Goal: Task Accomplishment & Management: Complete application form

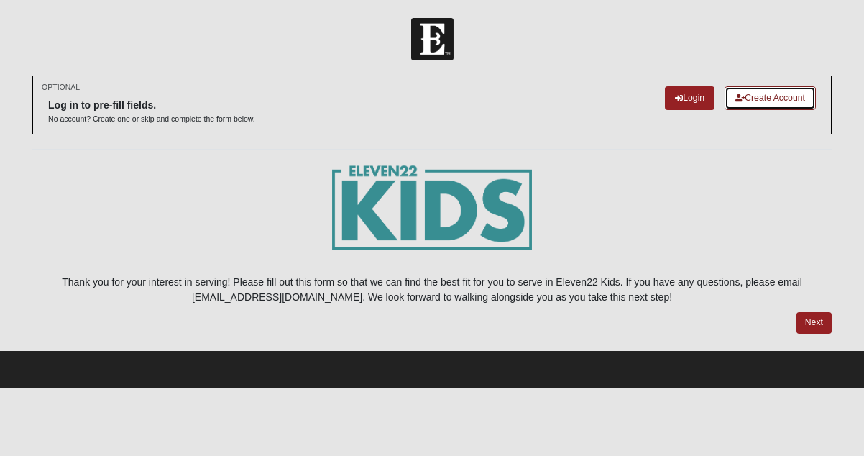
click at [786, 96] on link "Create Account" at bounding box center [770, 98] width 91 height 24
click at [695, 99] on link "Login" at bounding box center [690, 98] width 50 height 24
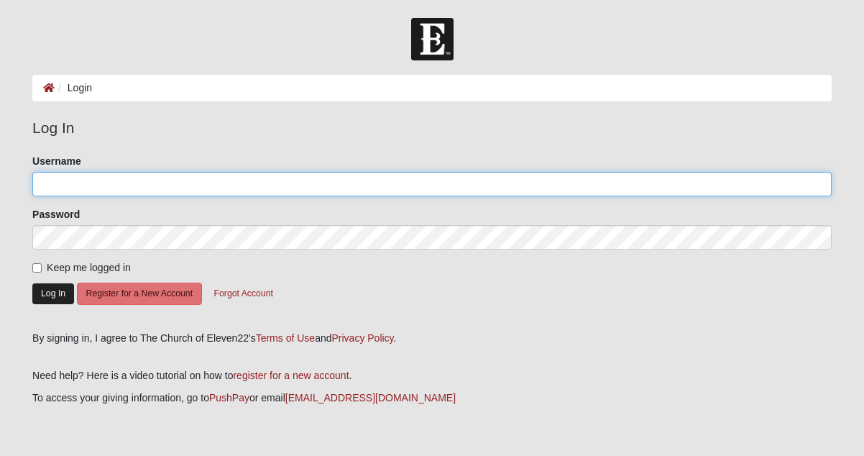
type input "delainefellows@gmail.com"
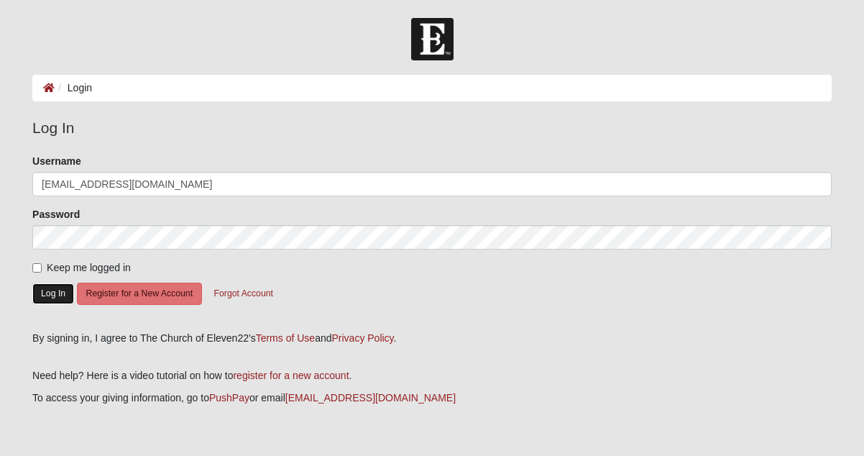
click at [50, 288] on button "Log In" at bounding box center [53, 293] width 42 height 21
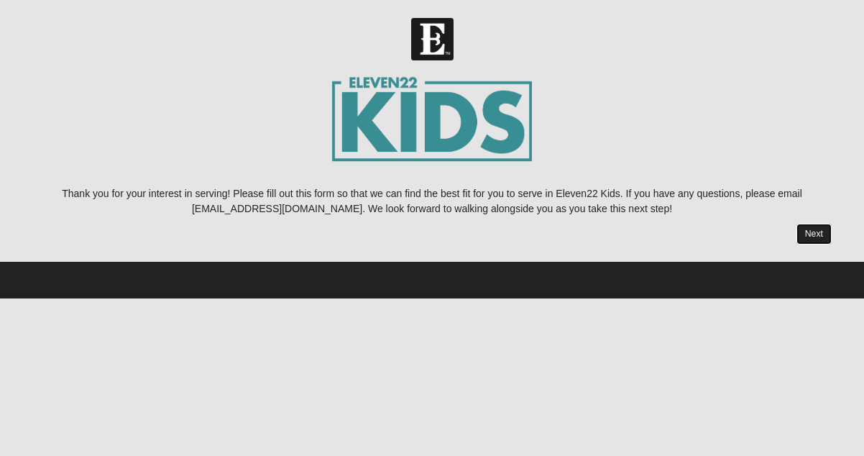
click at [815, 227] on link "Next" at bounding box center [814, 234] width 35 height 21
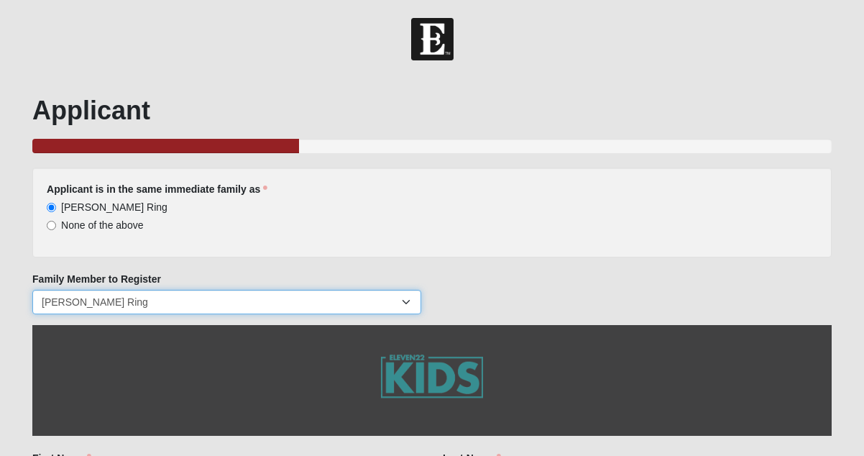
click at [401, 306] on select "[PERSON_NAME] Ring [PERSON_NAME] Ring Jordan Ring [PERSON_NAME] [PERSON_NAME]" at bounding box center [226, 302] width 389 height 24
select select "23513"
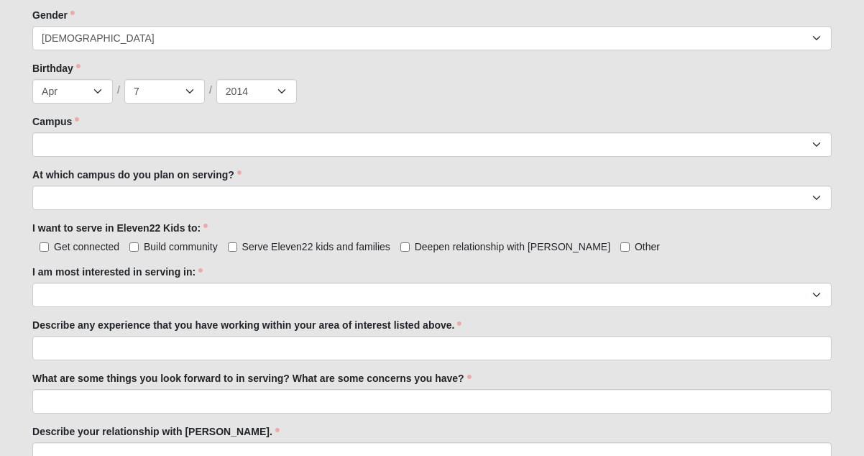
scroll to position [603, 0]
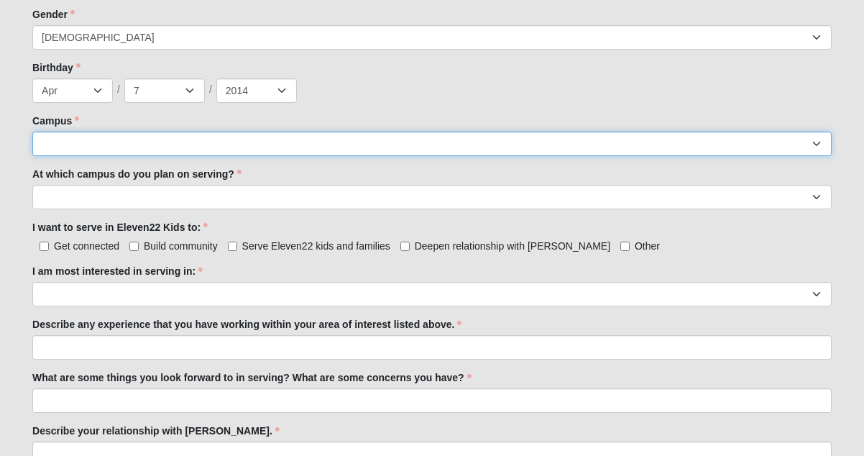
click at [488, 150] on select "Arlington Baymeadows Eleven22 Online [PERSON_NAME][GEOGRAPHIC_DATA] Jesup [GEOG…" at bounding box center [432, 144] width 800 height 24
select select "13"
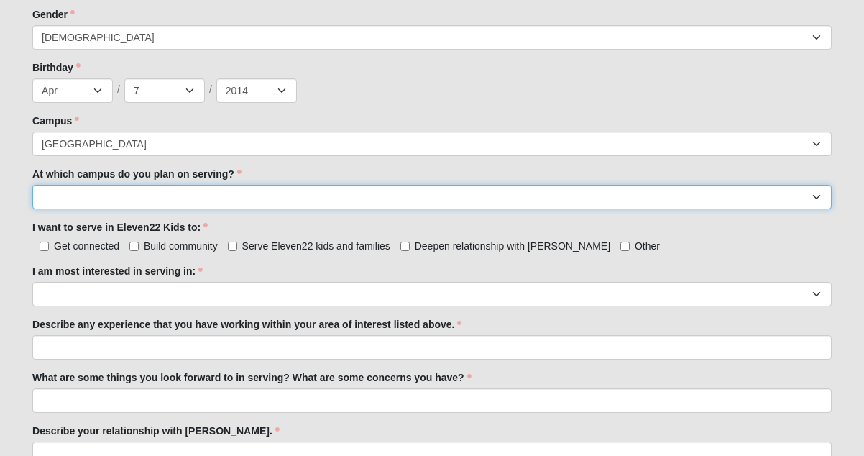
click at [128, 193] on select "Arlington Baymeadows Fleming Island Jesup Mandarin North Jax Orange Park Palatk…" at bounding box center [432, 197] width 800 height 24
select select "Orange Park"
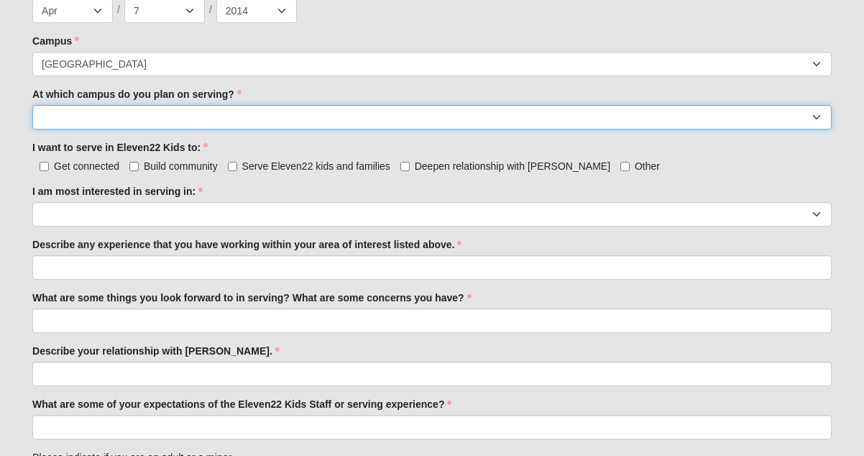
scroll to position [685, 0]
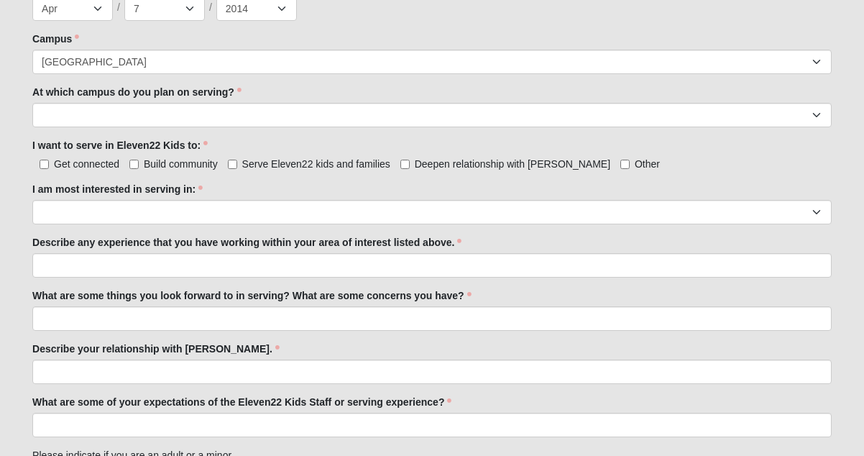
click at [233, 159] on label "Serve Eleven22 kids and families" at bounding box center [309, 164] width 163 height 14
click at [233, 160] on input "Serve Eleven22 kids and families" at bounding box center [232, 164] width 9 height 9
checkbox input "true"
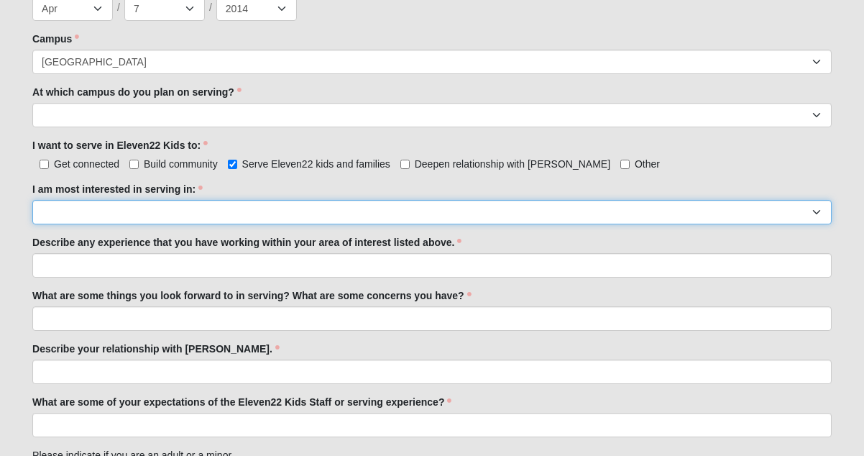
click at [478, 221] on select "Registration Tour Guide Preschool Disciple Group Leader Elementary Disciple Gro…" at bounding box center [432, 212] width 800 height 24
select select "Undecided"
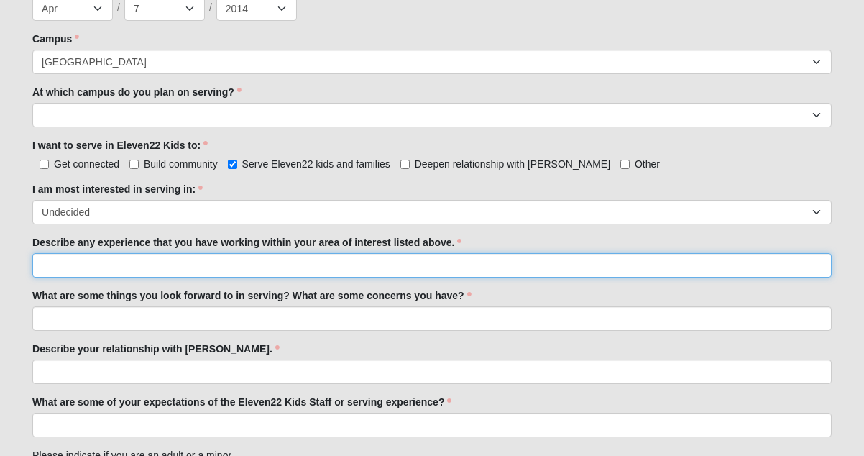
click at [258, 265] on input "Describe any experience that you have working within your area of interest list…" at bounding box center [432, 265] width 800 height 24
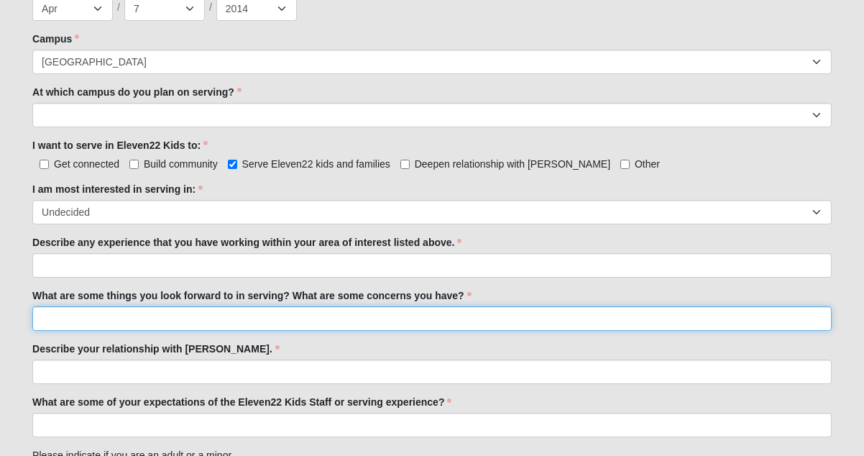
click at [268, 316] on input "What are some things you look forward to in serving? What are some concerns you…" at bounding box center [432, 318] width 800 height 24
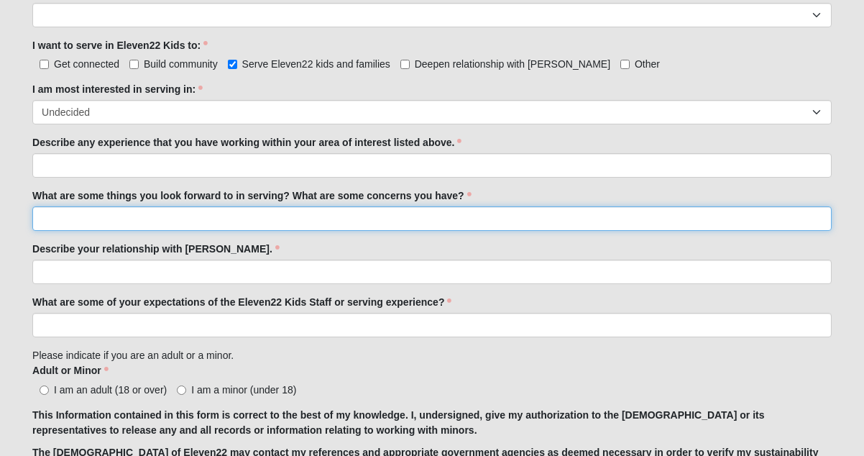
scroll to position [787, 0]
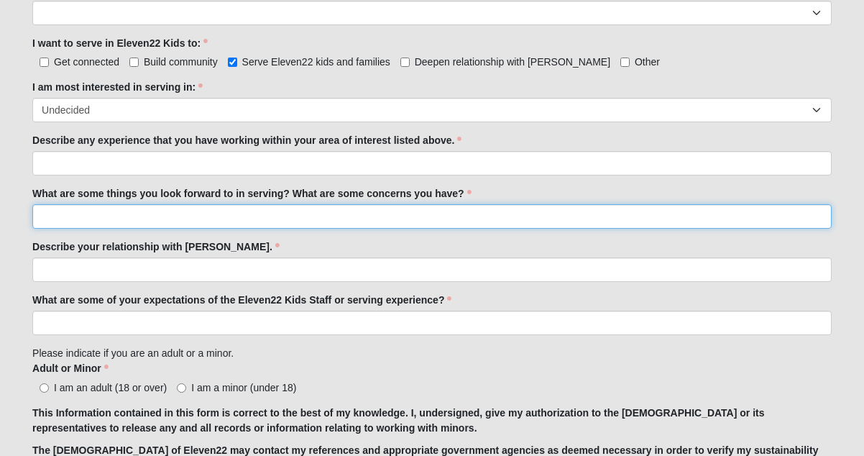
click at [280, 216] on input "What are some things you look forward to in serving? What are some concerns you…" at bounding box center [432, 216] width 800 height 24
type input "It is fun to help with the younger kids."
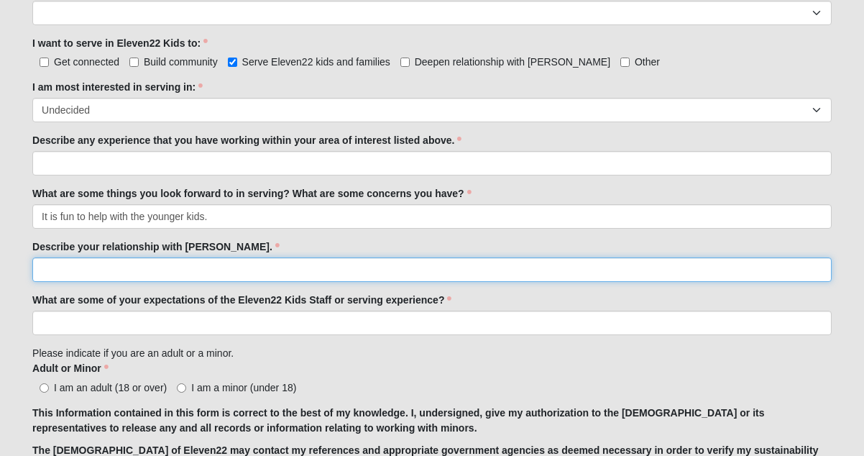
click at [262, 270] on input "Describe your relationship with Jesus." at bounding box center [432, 269] width 800 height 24
click at [244, 271] on input "I have surrendered my life to the Lordship of Jesus!" at bounding box center [432, 269] width 800 height 24
click at [163, 268] on input "Jesus Christ is my Lord ans Savior!" at bounding box center [432, 269] width 800 height 24
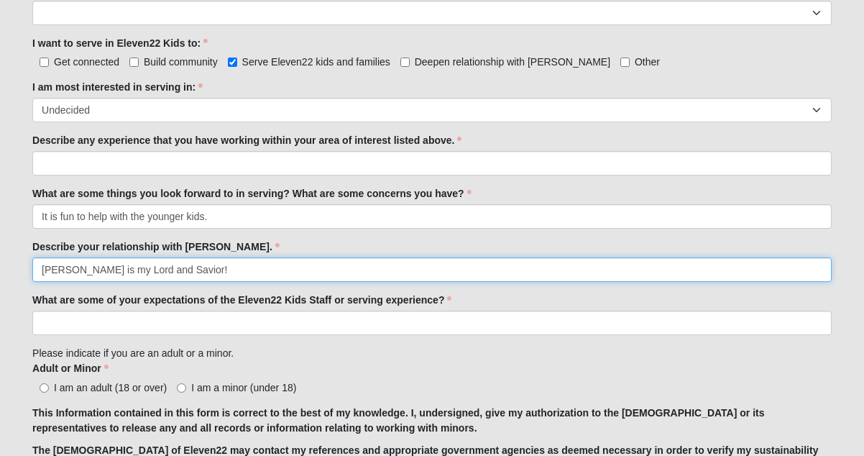
type input "Jesus Christ is my Lord and Savior!"
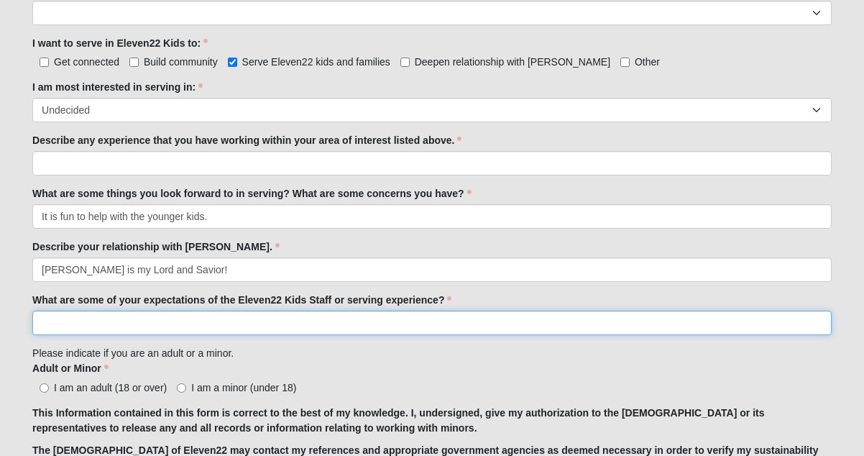
click at [165, 325] on input "What are some of your expectations of the Eleven22 Kids Staff or serving experi…" at bounding box center [432, 323] width 800 height 24
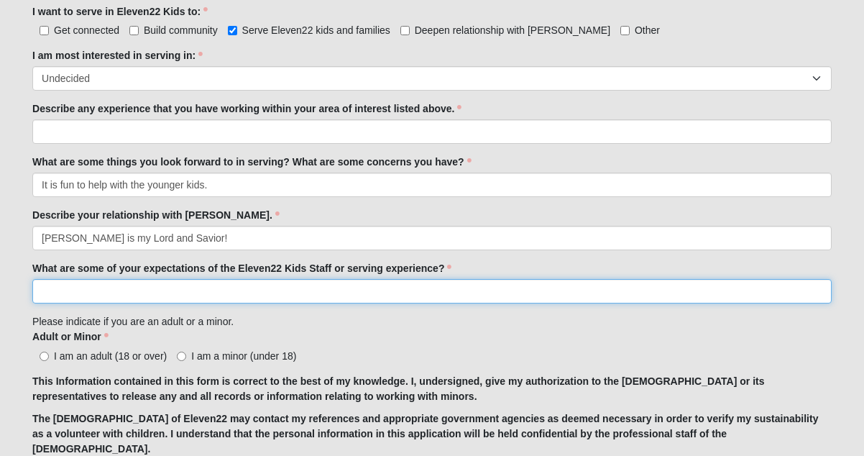
scroll to position [826, 0]
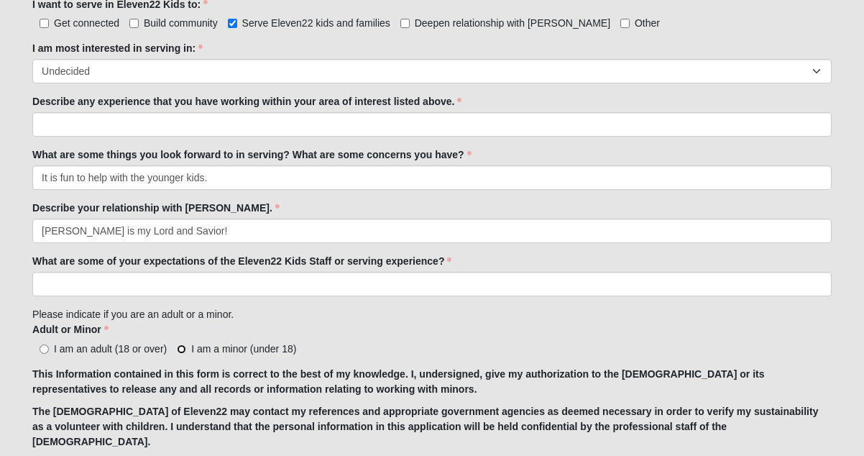
click at [181, 350] on input "I am a minor (under 18)" at bounding box center [181, 348] width 9 height 9
radio input "true"
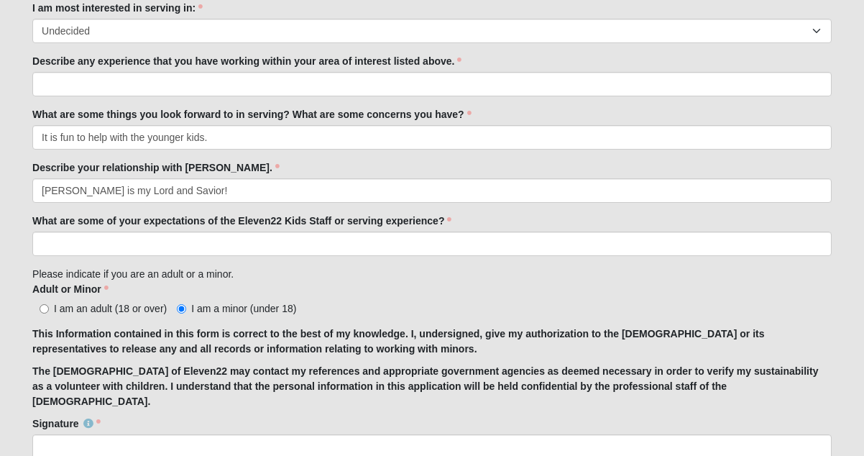
scroll to position [867, 0]
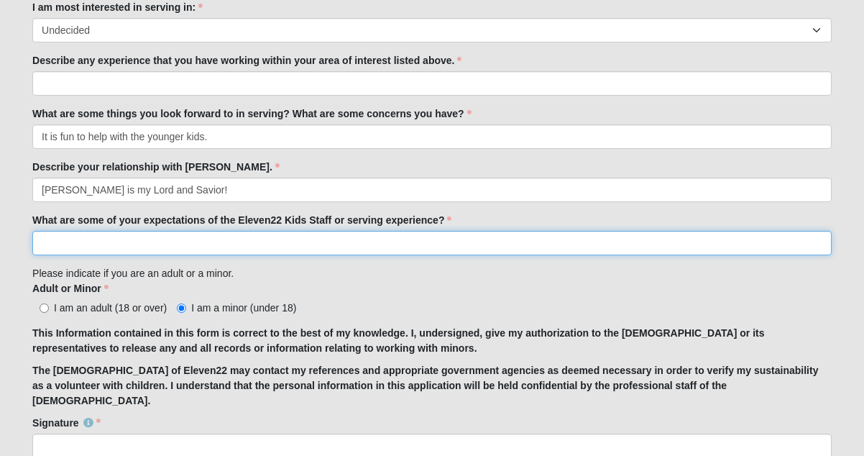
click at [266, 243] on input "What are some of your expectations of the Eleven22 Kids Staff or serving experi…" at bounding box center [432, 243] width 800 height 24
type input "T"
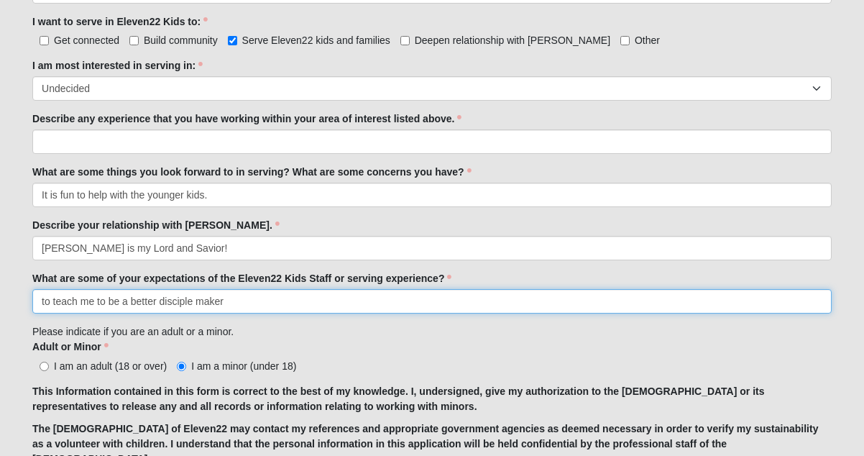
scroll to position [798, 0]
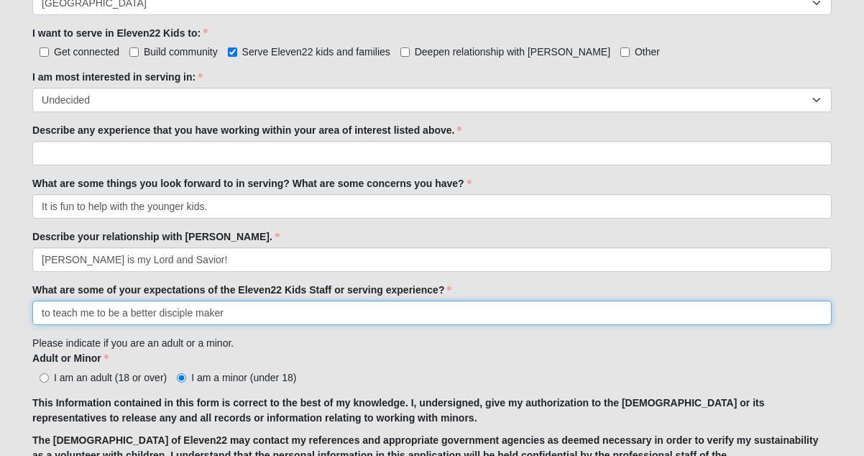
type input "to teach me to be a better disciple maker"
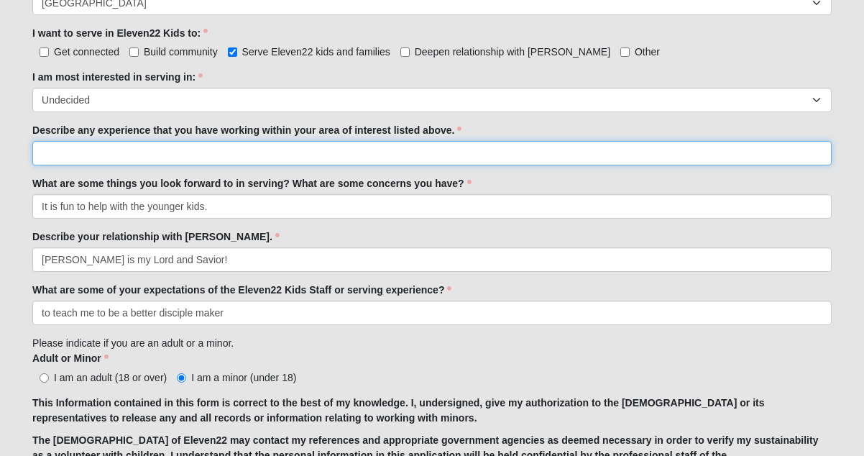
click at [173, 156] on input "Describe any experience that you have working within your area of interest list…" at bounding box center [432, 153] width 800 height 24
type input "I"
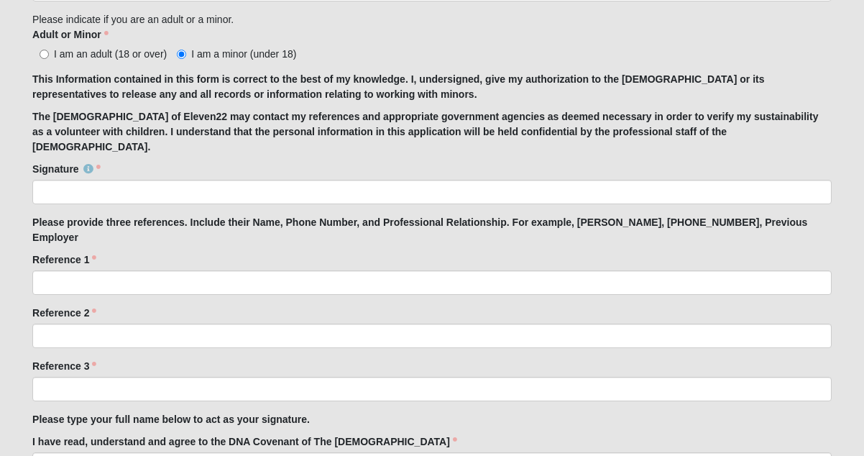
scroll to position [1129, 0]
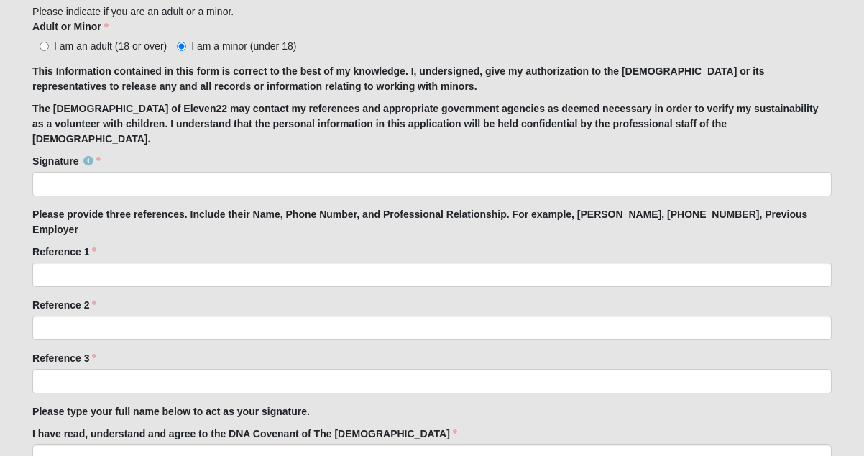
type input "helping my mom on Monday nights"
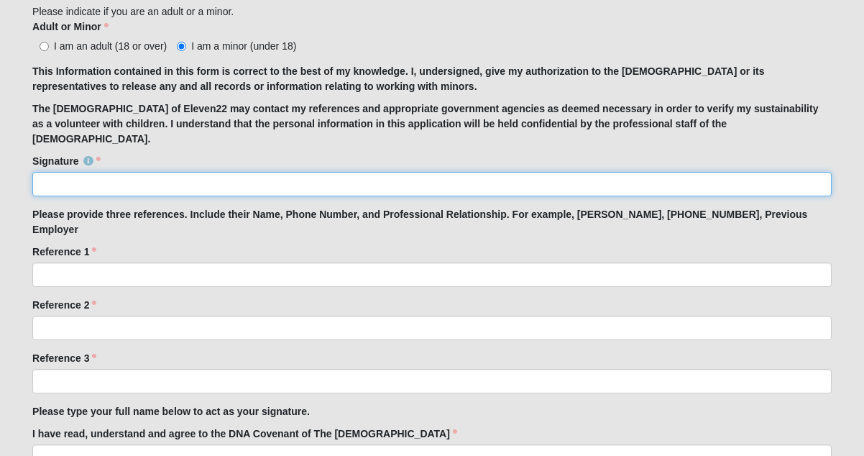
click at [185, 172] on input "Signature" at bounding box center [432, 184] width 800 height 24
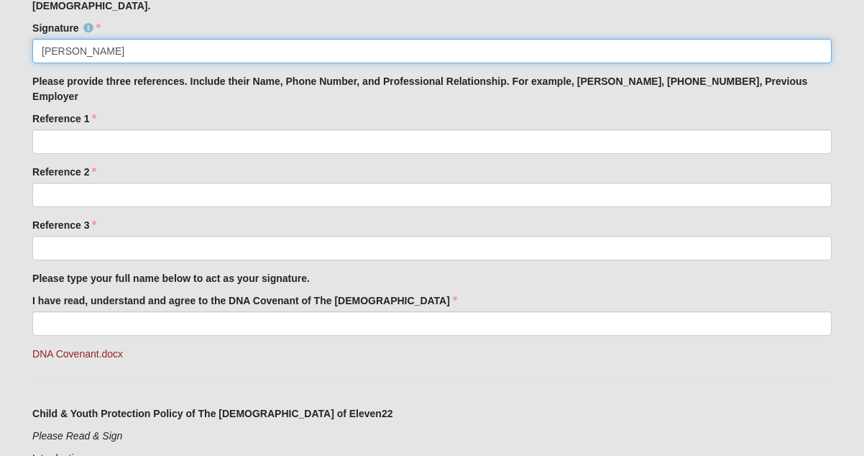
scroll to position [1272, 0]
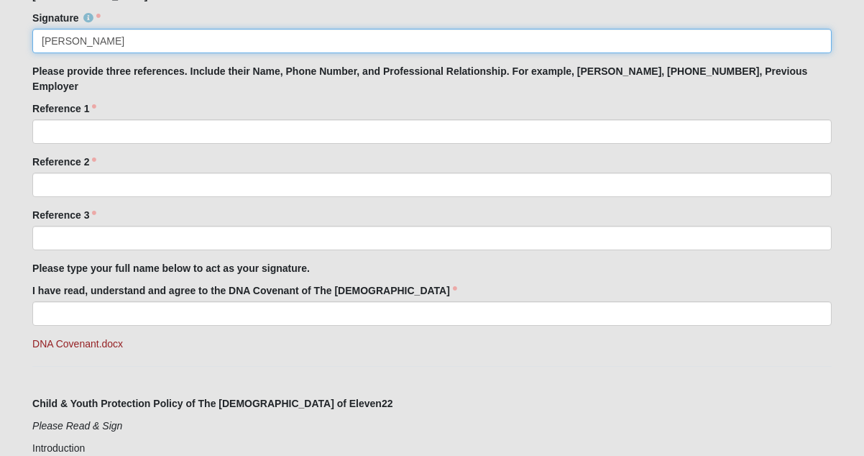
type input "Eliana Ring"
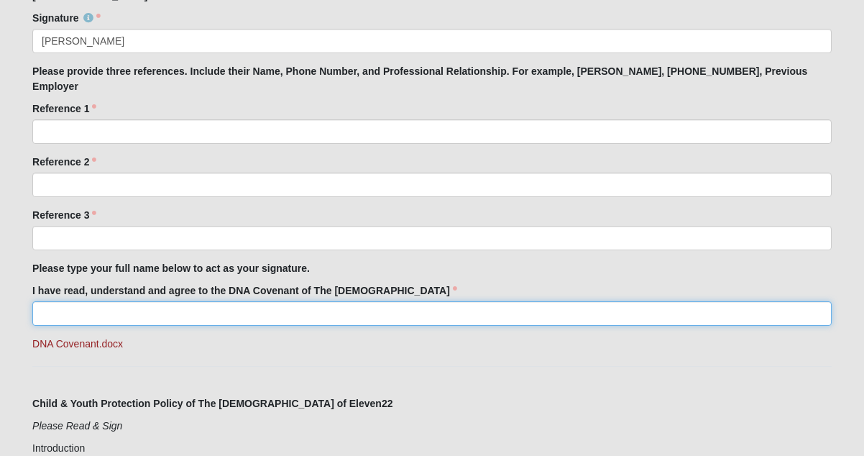
click at [181, 301] on input "I have read, understand and agree to the DNA Covenant of The Church of Eleven22" at bounding box center [432, 313] width 800 height 24
type input "Eliana Ring"
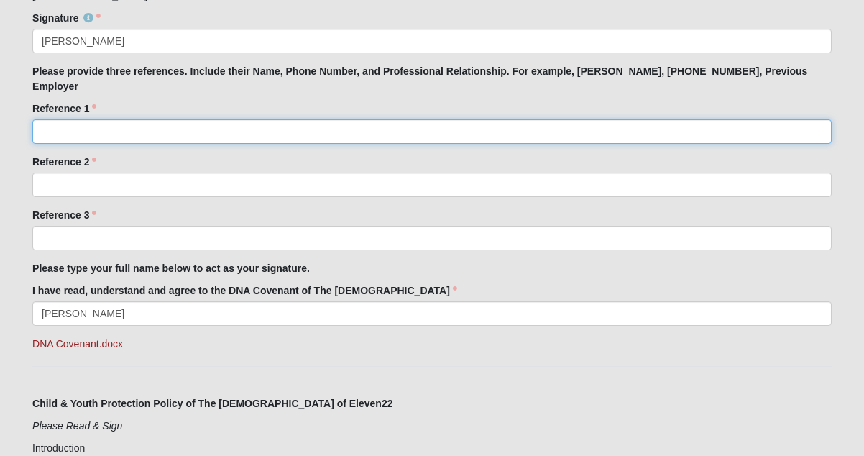
click at [174, 119] on input "Reference 1" at bounding box center [432, 131] width 800 height 24
type input "Caroline Baker"
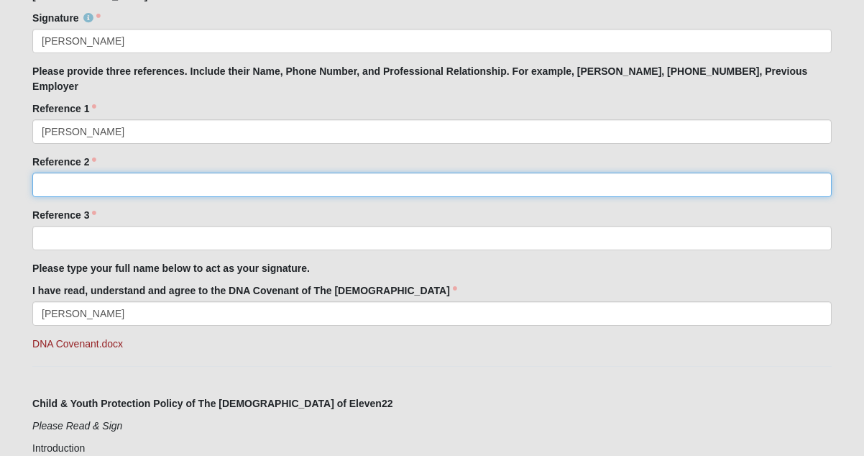
click at [174, 173] on input "Reference 2" at bounding box center [432, 185] width 800 height 24
type input "Danielle Harper"
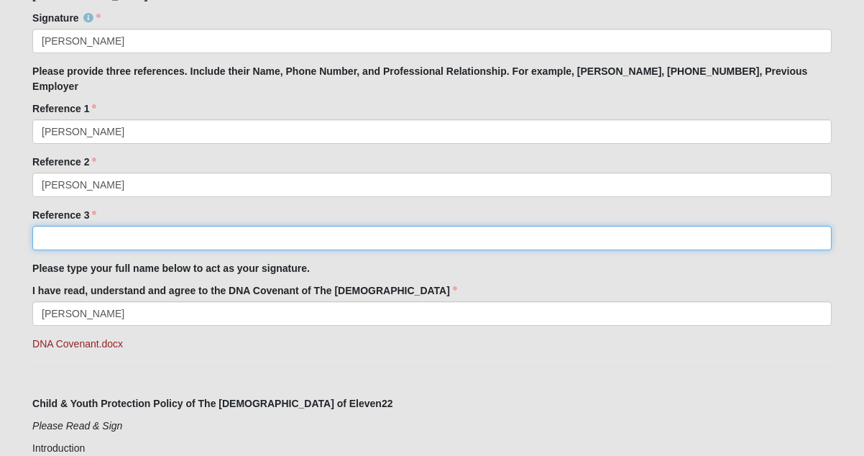
click at [171, 226] on input "Reference 3" at bounding box center [432, 238] width 800 height 24
click at [108, 226] on input "Brianna" at bounding box center [432, 238] width 800 height 24
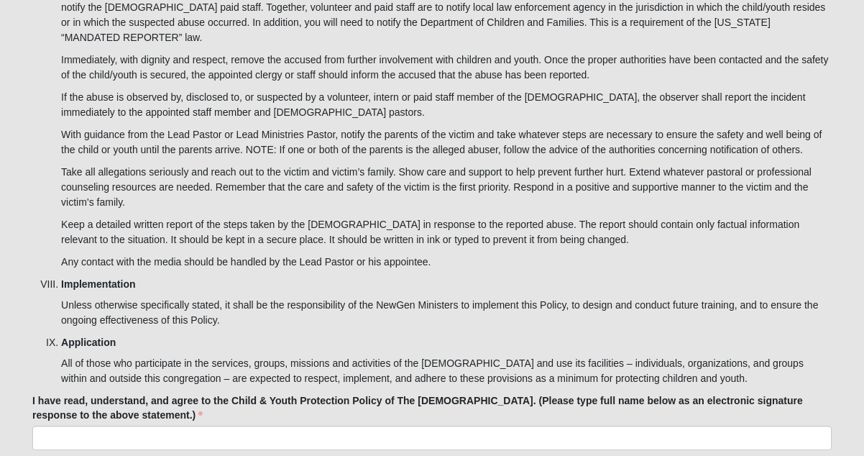
scroll to position [4507, 0]
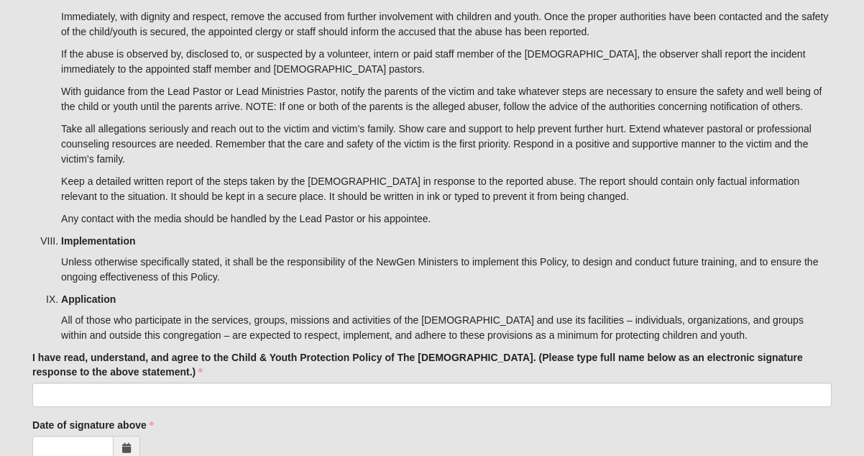
type input "Brianna Hicks"
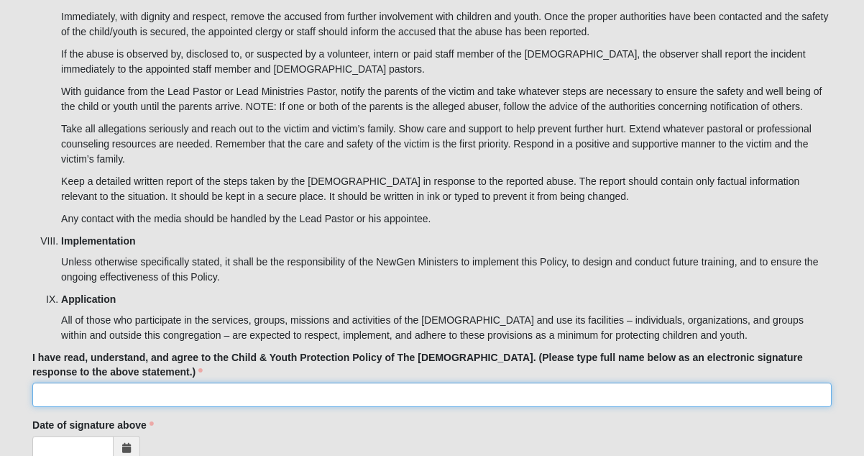
click at [263, 383] on input "I have read, understand, and agree to the Child & Youth Protection Policy of Th…" at bounding box center [432, 395] width 800 height 24
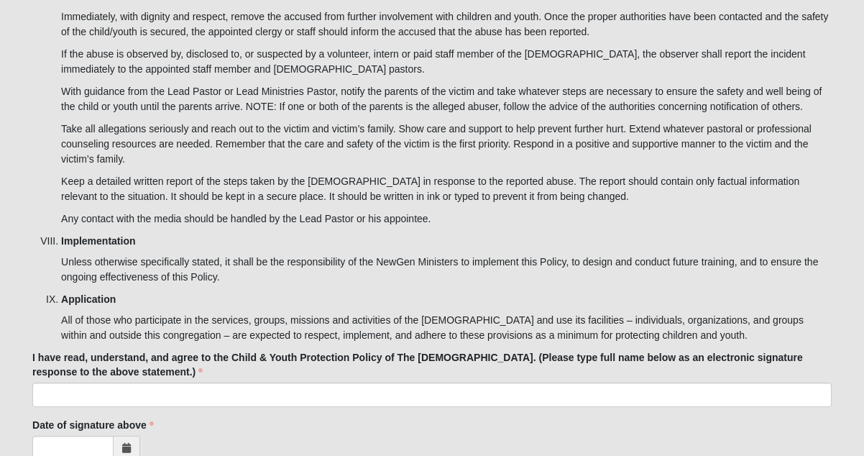
click at [301, 436] on div at bounding box center [432, 448] width 800 height 24
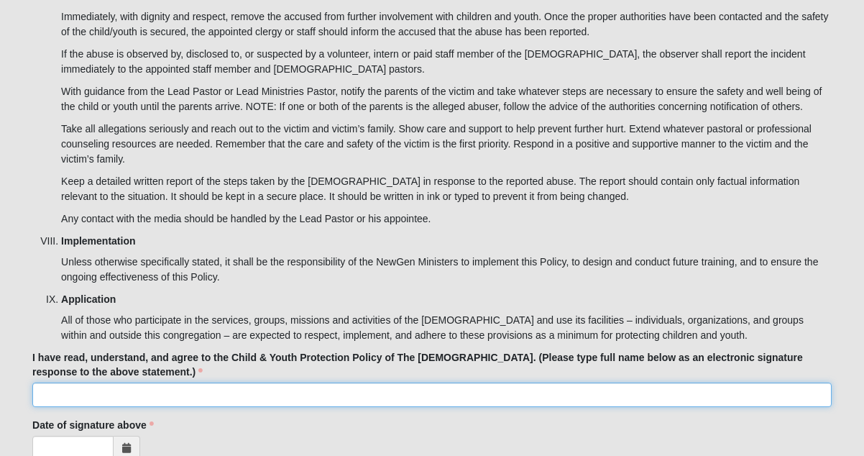
click at [283, 383] on input "I have read, understand, and agree to the Child & Youth Protection Policy of Th…" at bounding box center [432, 395] width 800 height 24
type input "Eliana Ring"
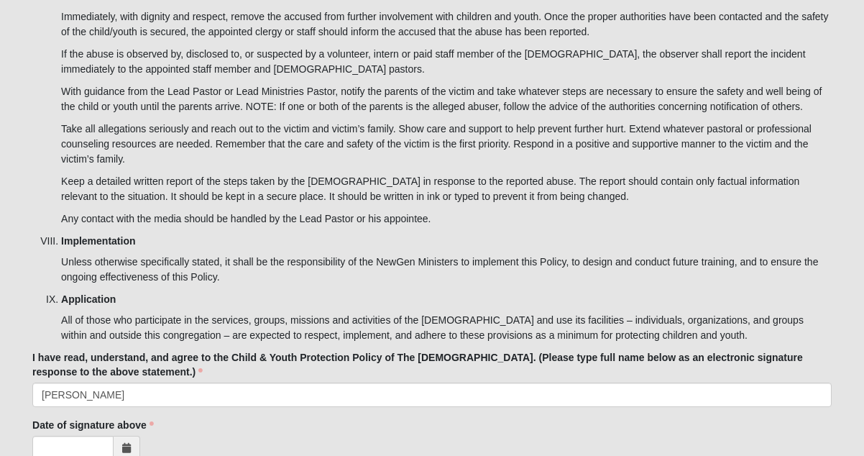
click at [130, 443] on icon at bounding box center [126, 448] width 9 height 10
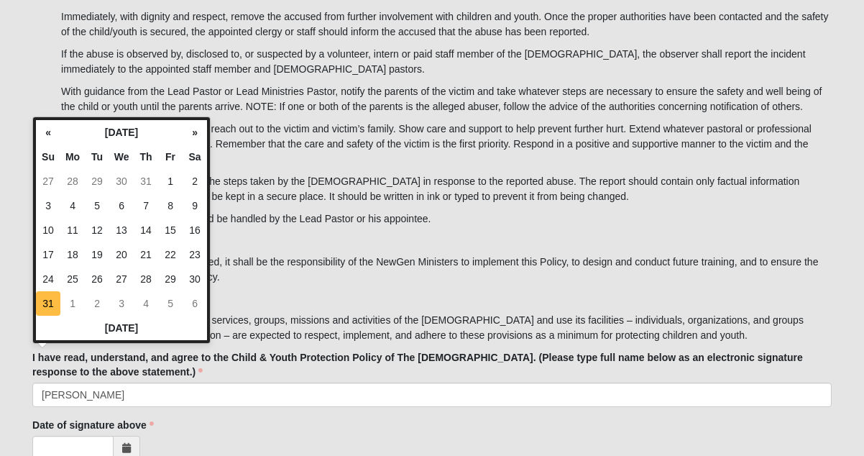
click at [50, 303] on td "31" at bounding box center [48, 303] width 24 height 24
type input "08/31/2025"
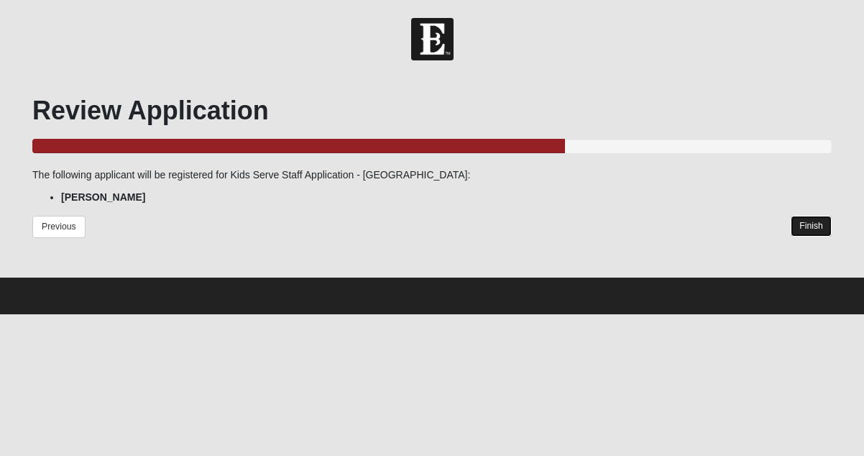
click at [808, 224] on link "Finish" at bounding box center [811, 226] width 41 height 21
